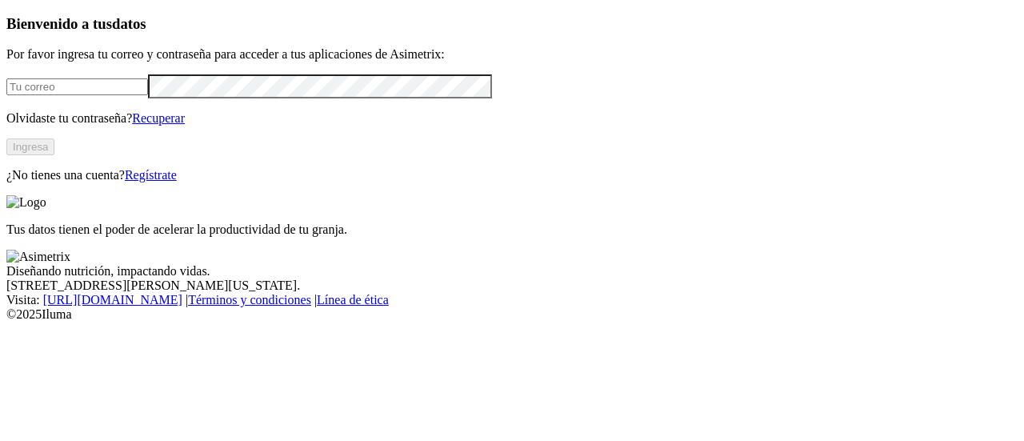
click at [148, 95] on input "email" at bounding box center [77, 86] width 142 height 17
type input "[PERSON_NAME][EMAIL_ADDRESS][PERSON_NAME][DOMAIN_NAME]"
click at [54, 155] on button "Ingresa" at bounding box center [30, 146] width 48 height 17
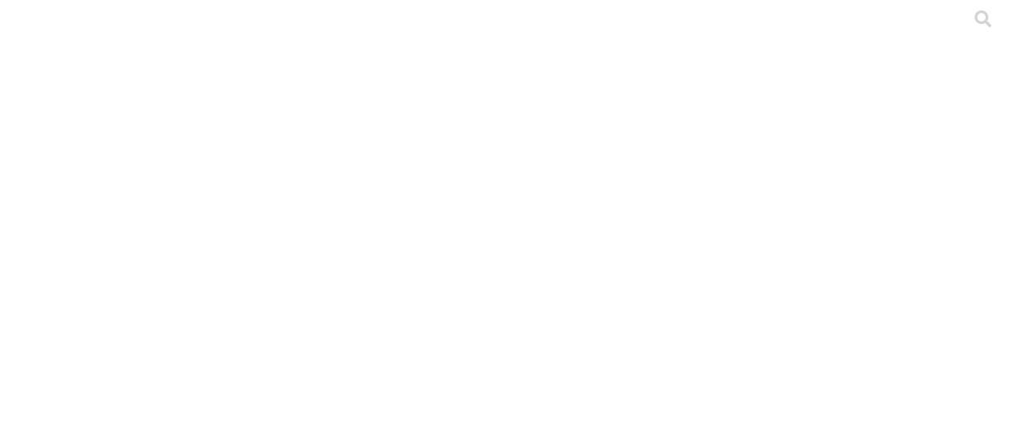
scroll to position [74, 0]
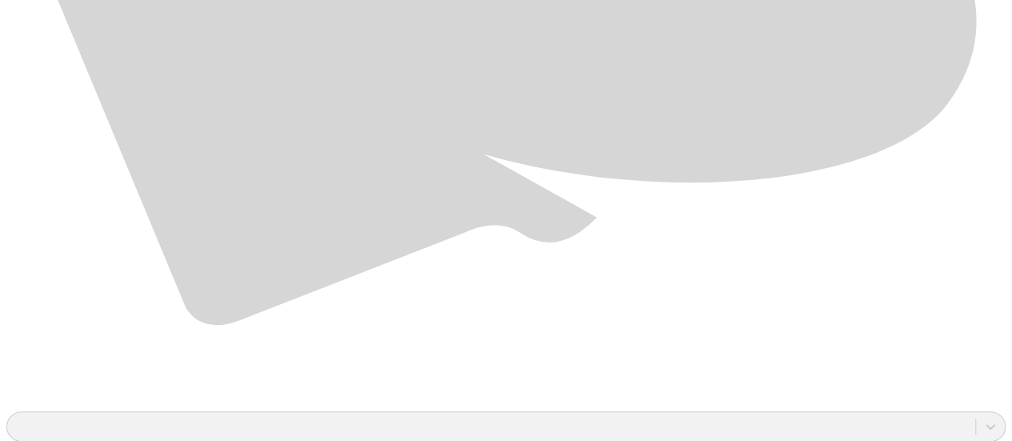
scroll to position [1157, 0]
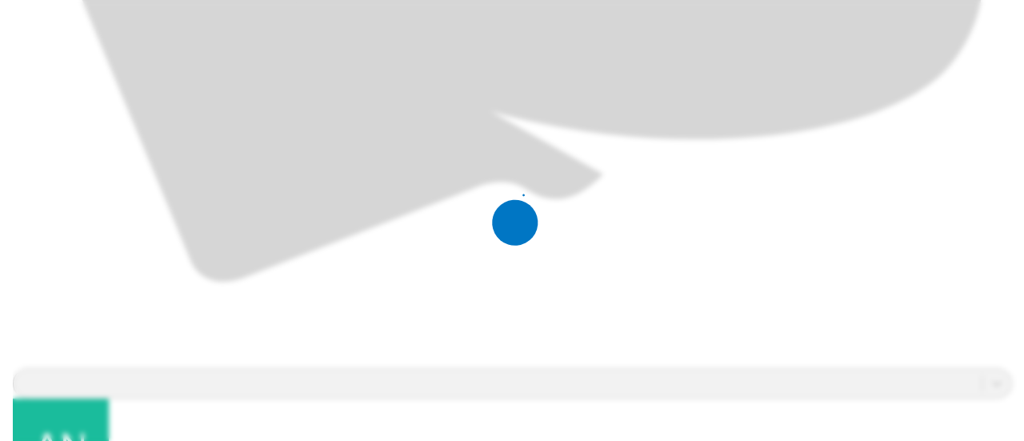
scroll to position [0, 0]
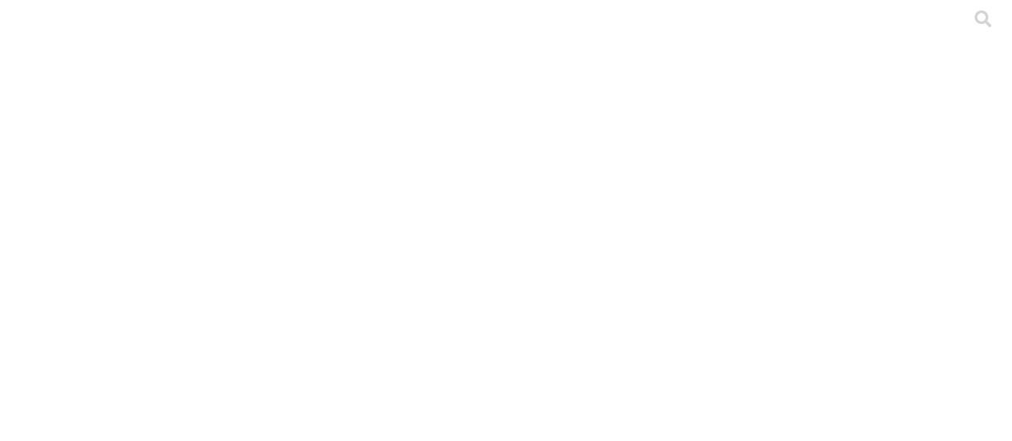
scroll to position [74, 0]
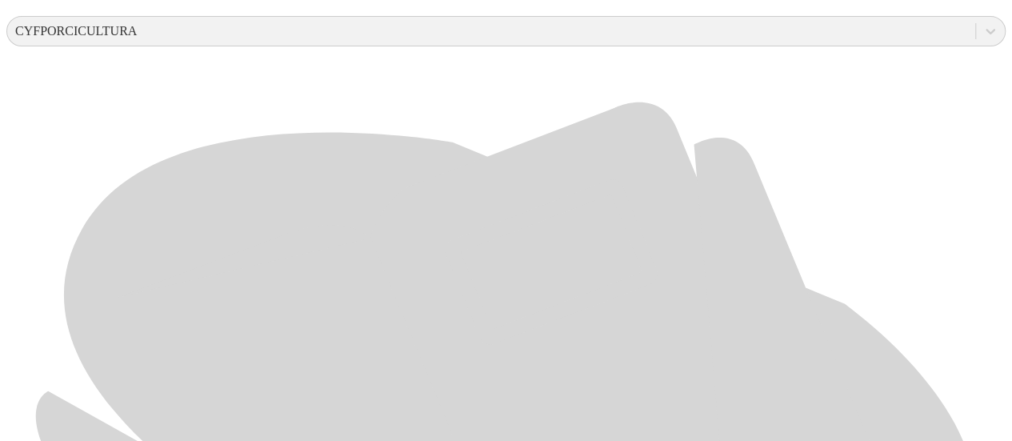
scroll to position [1157, 0]
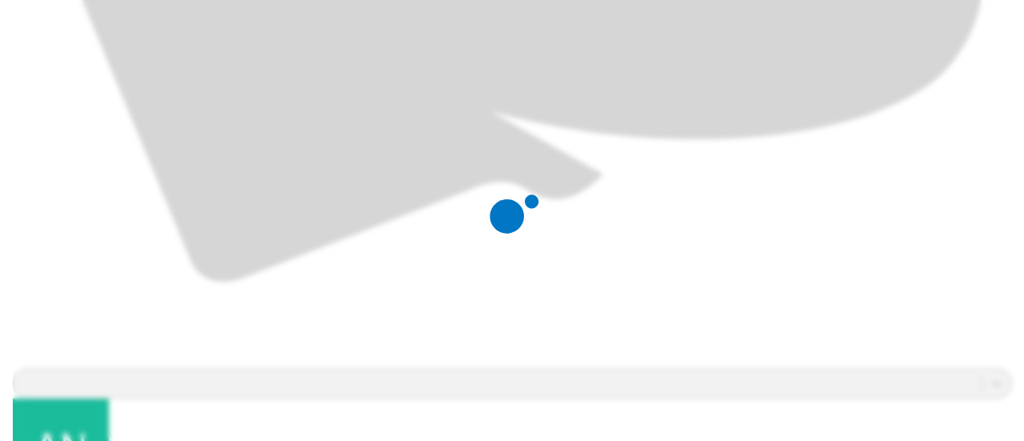
scroll to position [0, 0]
